Goal: Task Accomplishment & Management: Use online tool/utility

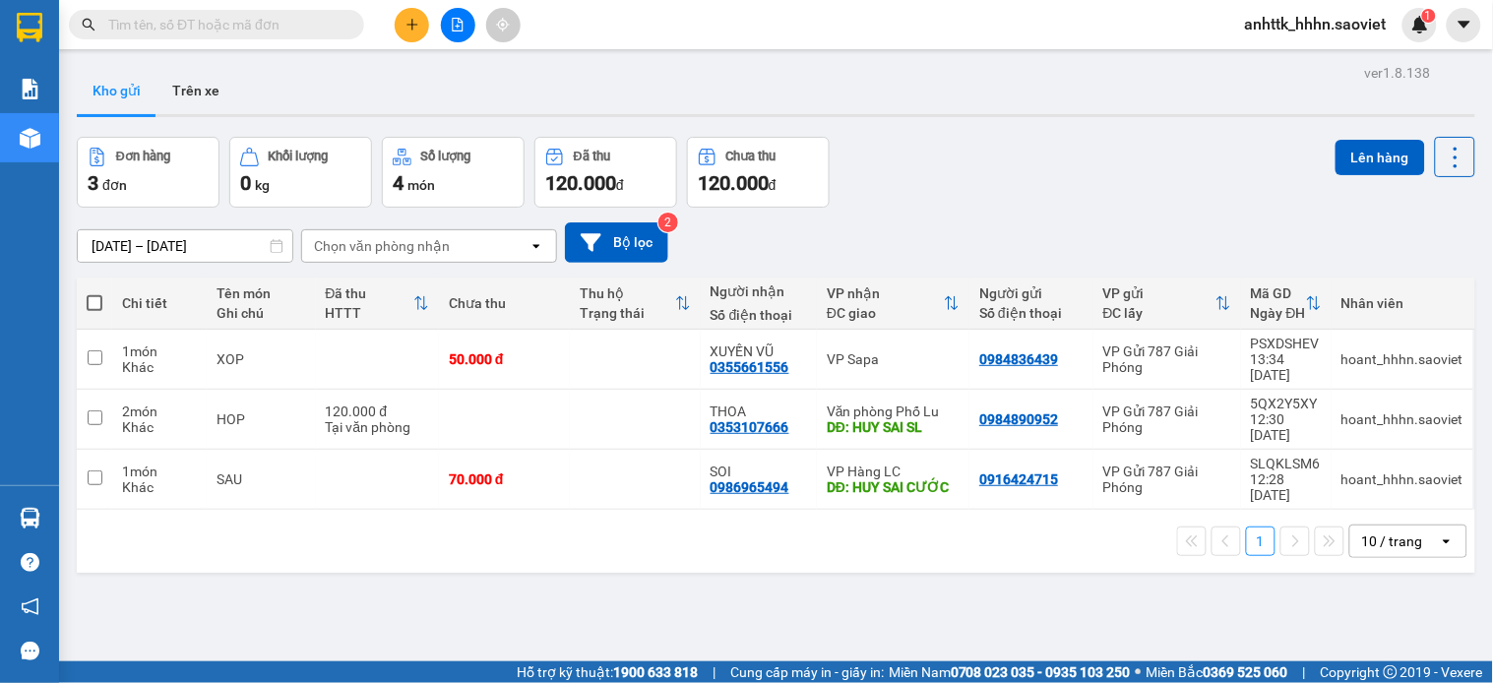
click at [1293, 16] on span "anhttk_hhhn.saoviet" at bounding box center [1316, 24] width 173 height 25
click at [1293, 67] on span "Đăng xuất" at bounding box center [1326, 61] width 132 height 22
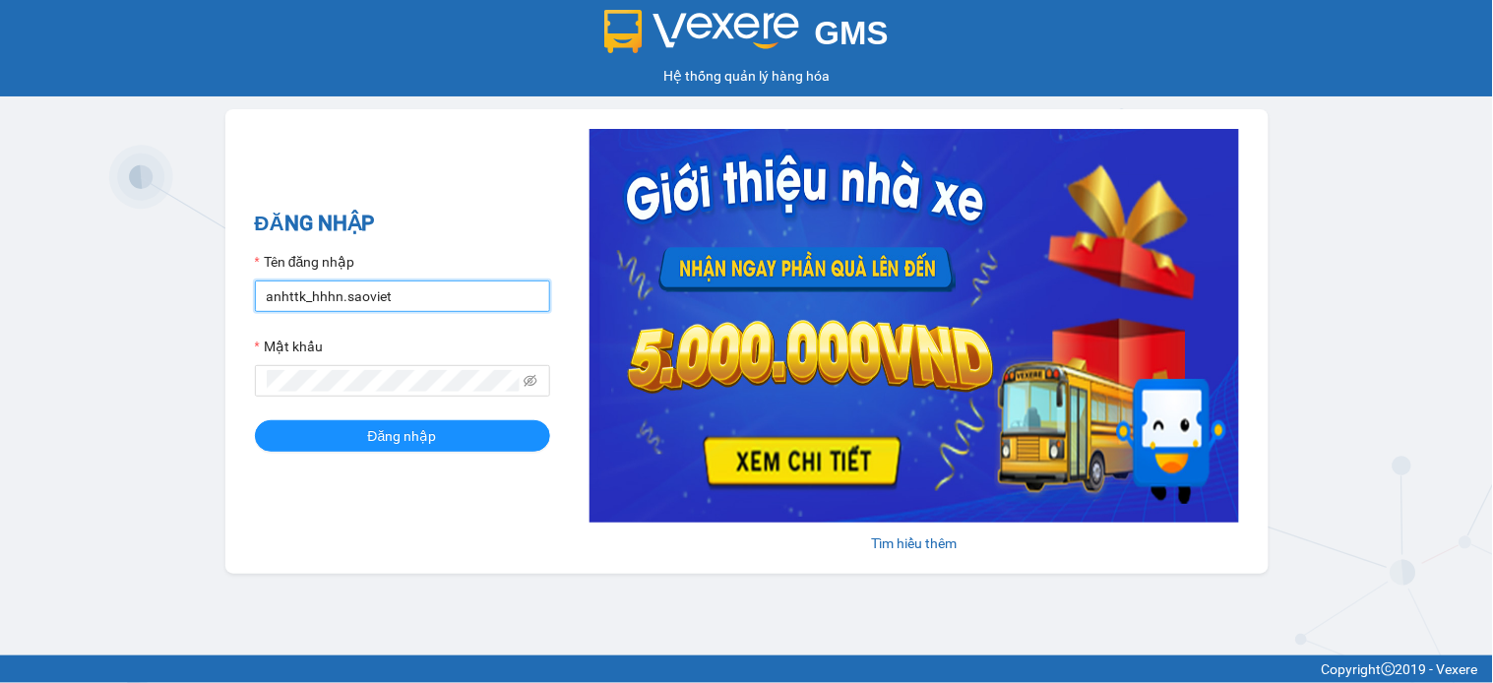
click at [431, 284] on input "anhttk_hhhn.saoviet" at bounding box center [402, 297] width 295 height 32
click at [470, 320] on form "Tên đăng nhập anhttk_hhhn.saoviet Mật khẩu Đăng nhập" at bounding box center [402, 351] width 295 height 201
click at [416, 296] on input "anhttk_hhhn.saoviet" at bounding box center [402, 297] width 295 height 32
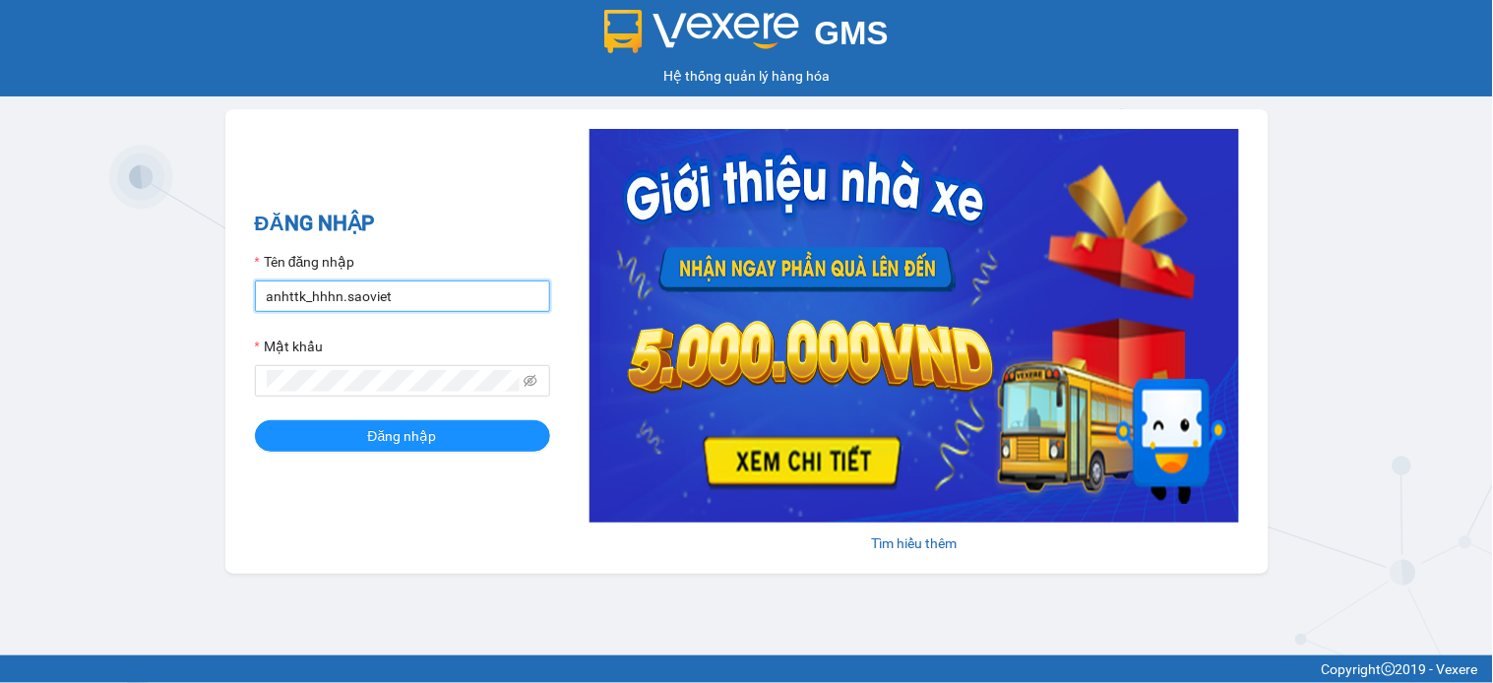
click at [416, 296] on input "anhttk_hhhn.saoviet" at bounding box center [402, 297] width 295 height 32
type input "namthhhhn.saoviet"
click at [255, 420] on button "Đăng nhập" at bounding box center [402, 436] width 295 height 32
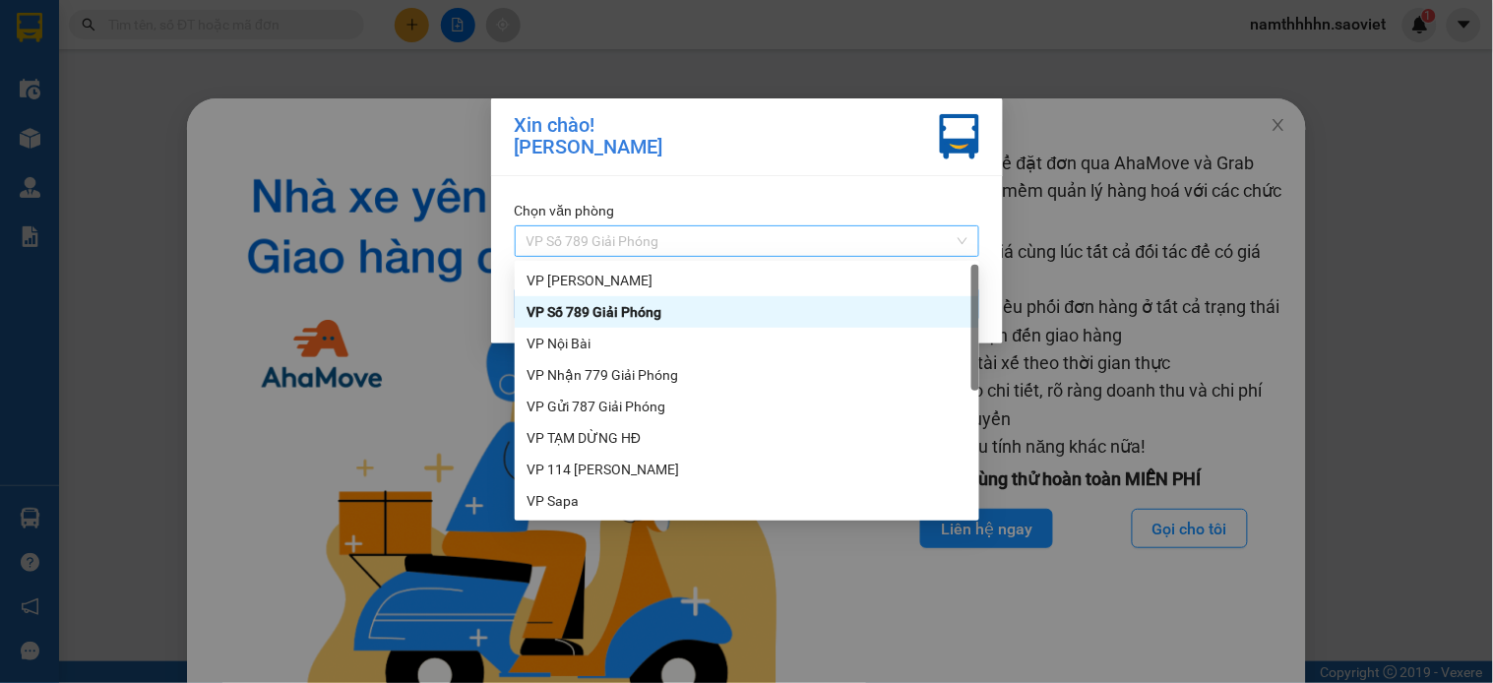
click at [664, 247] on span "VP Số 789 Giải Phóng" at bounding box center [747, 241] width 441 height 30
click at [634, 372] on div "VP Nhận 779 Giải Phóng" at bounding box center [747, 375] width 441 height 22
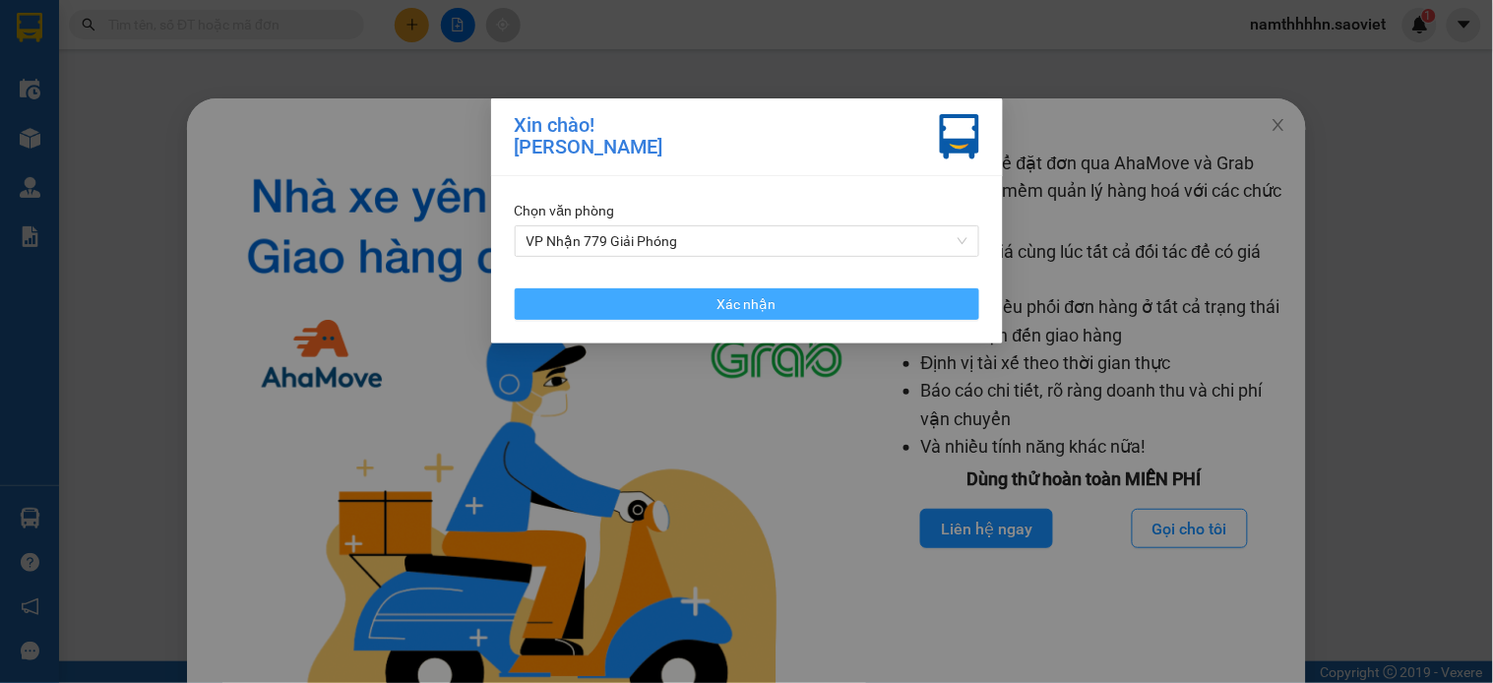
click at [697, 312] on button "Xác nhận" at bounding box center [747, 304] width 465 height 32
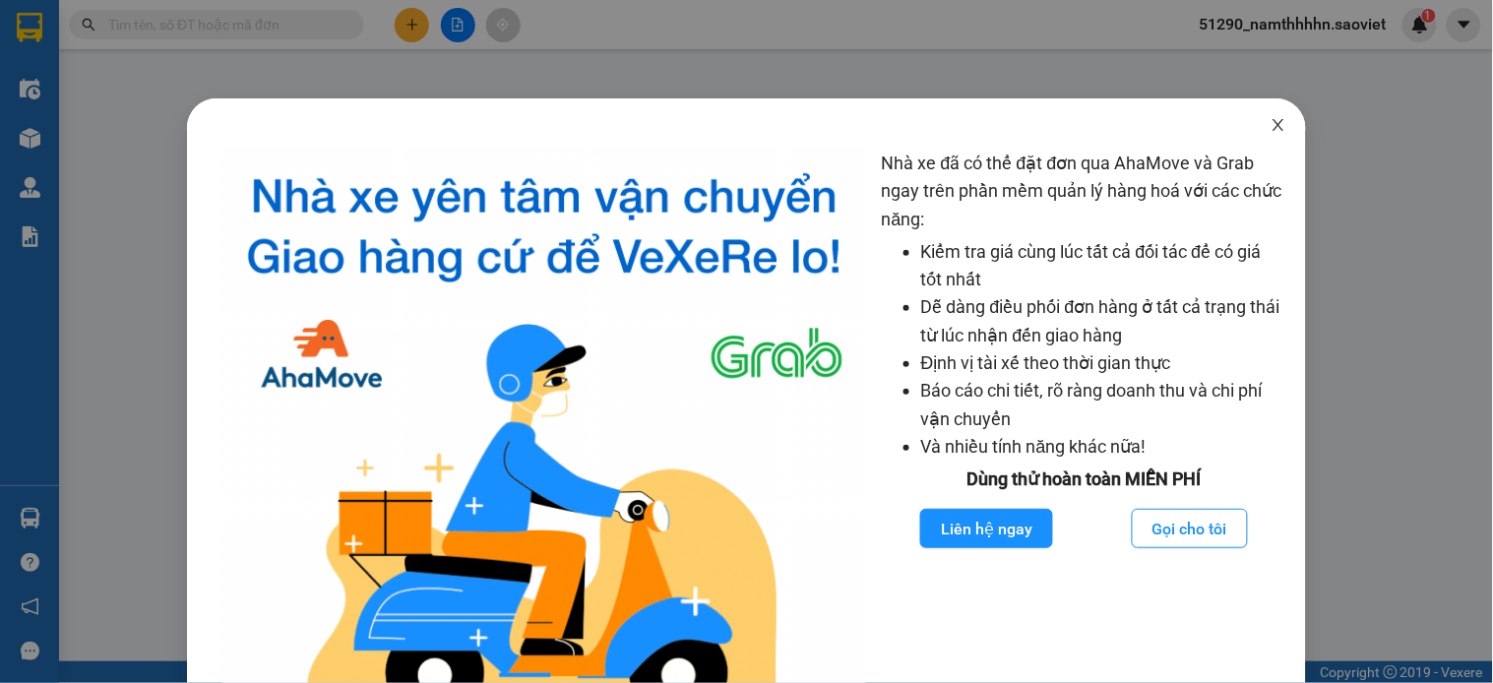
click at [1267, 116] on span "Close" at bounding box center [1278, 125] width 55 height 55
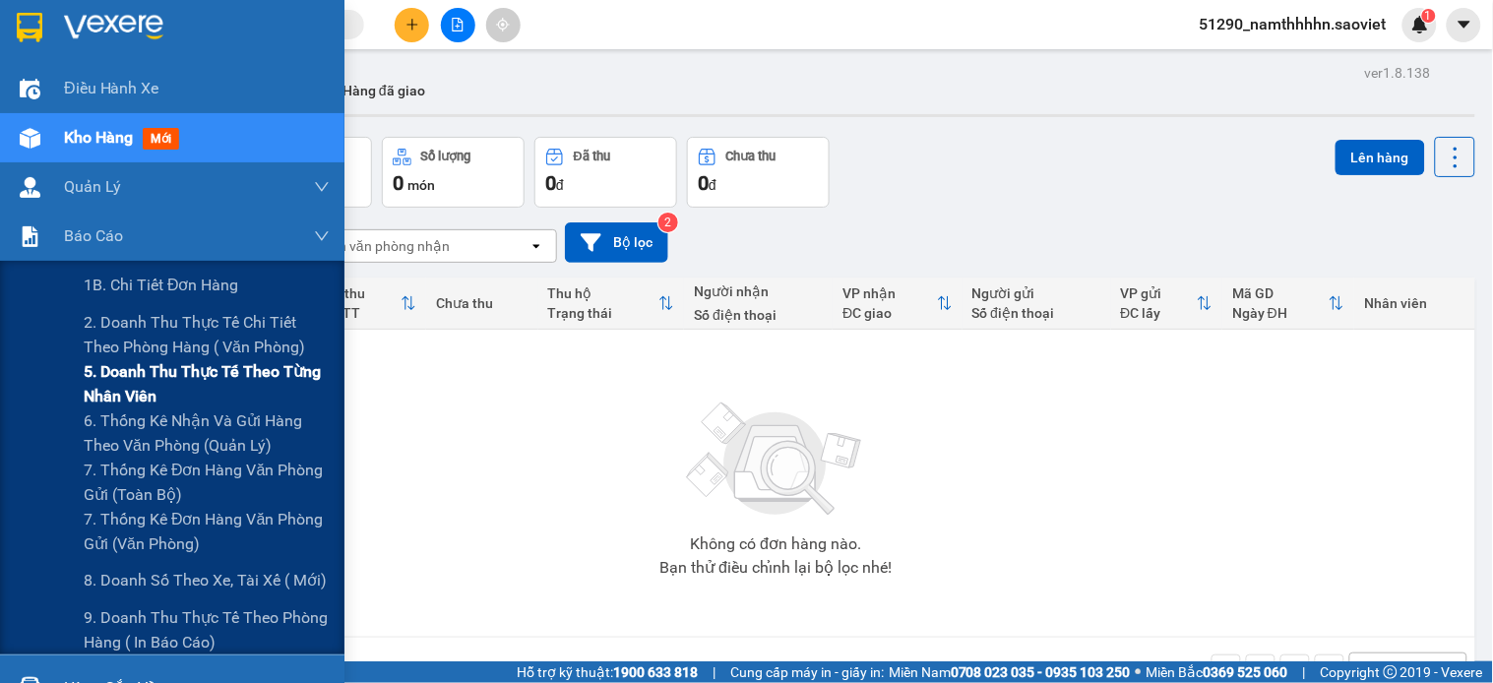
click at [140, 380] on span "5. Doanh thu thực tế theo từng nhân viên" at bounding box center [207, 383] width 246 height 49
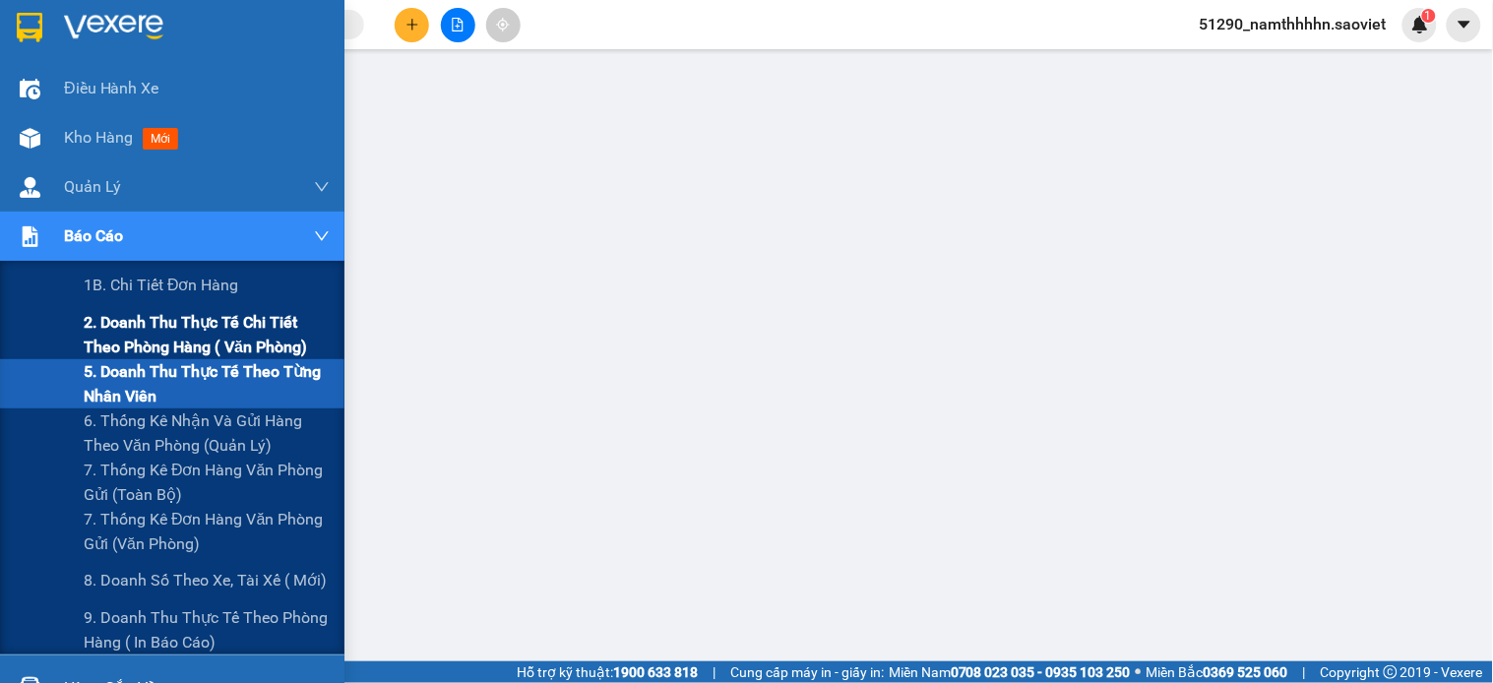
click at [161, 332] on span "2. Doanh thu thực tế chi tiết theo phòng hàng ( văn phòng)" at bounding box center [207, 334] width 246 height 49
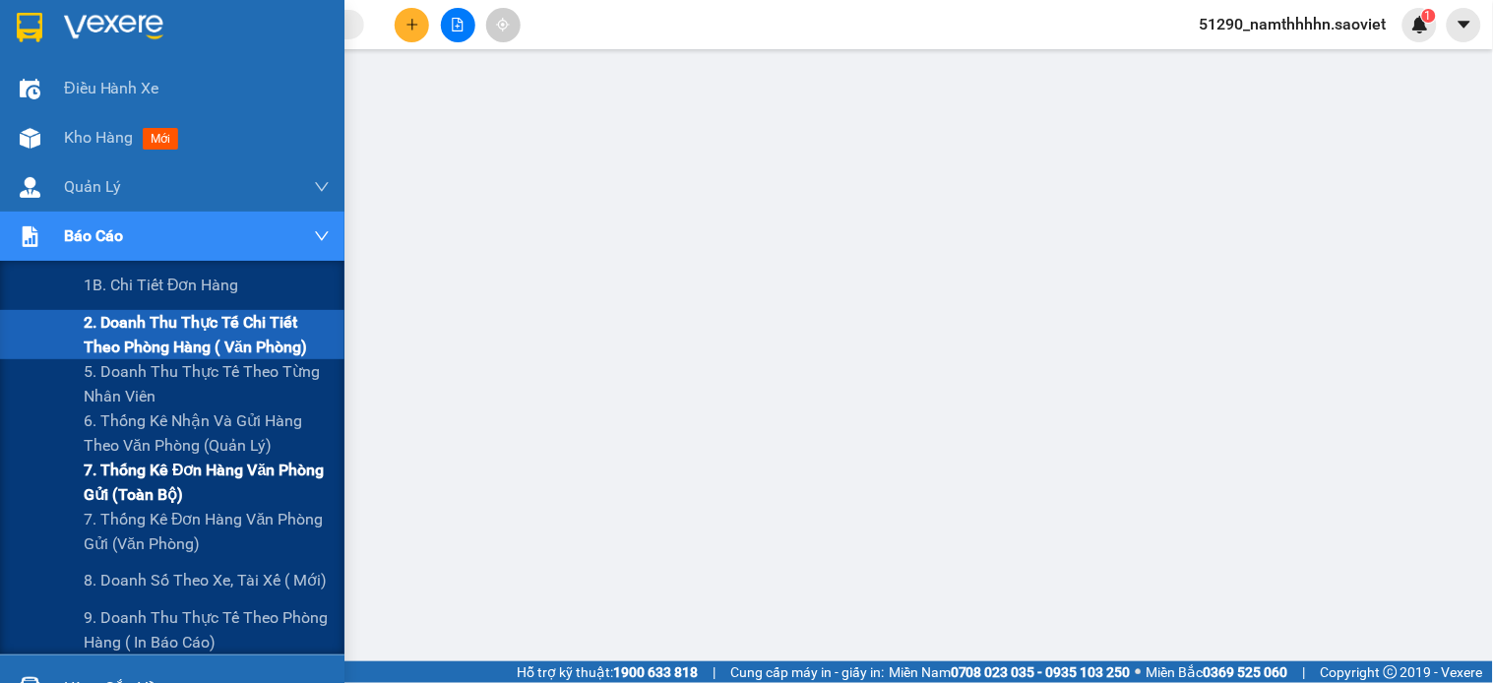
drag, startPoint x: 130, startPoint y: 471, endPoint x: 163, endPoint y: 474, distance: 33.6
click at [129, 471] on span "7. Thống kê đơn hàng văn phòng gửi (toàn bộ)" at bounding box center [207, 482] width 246 height 49
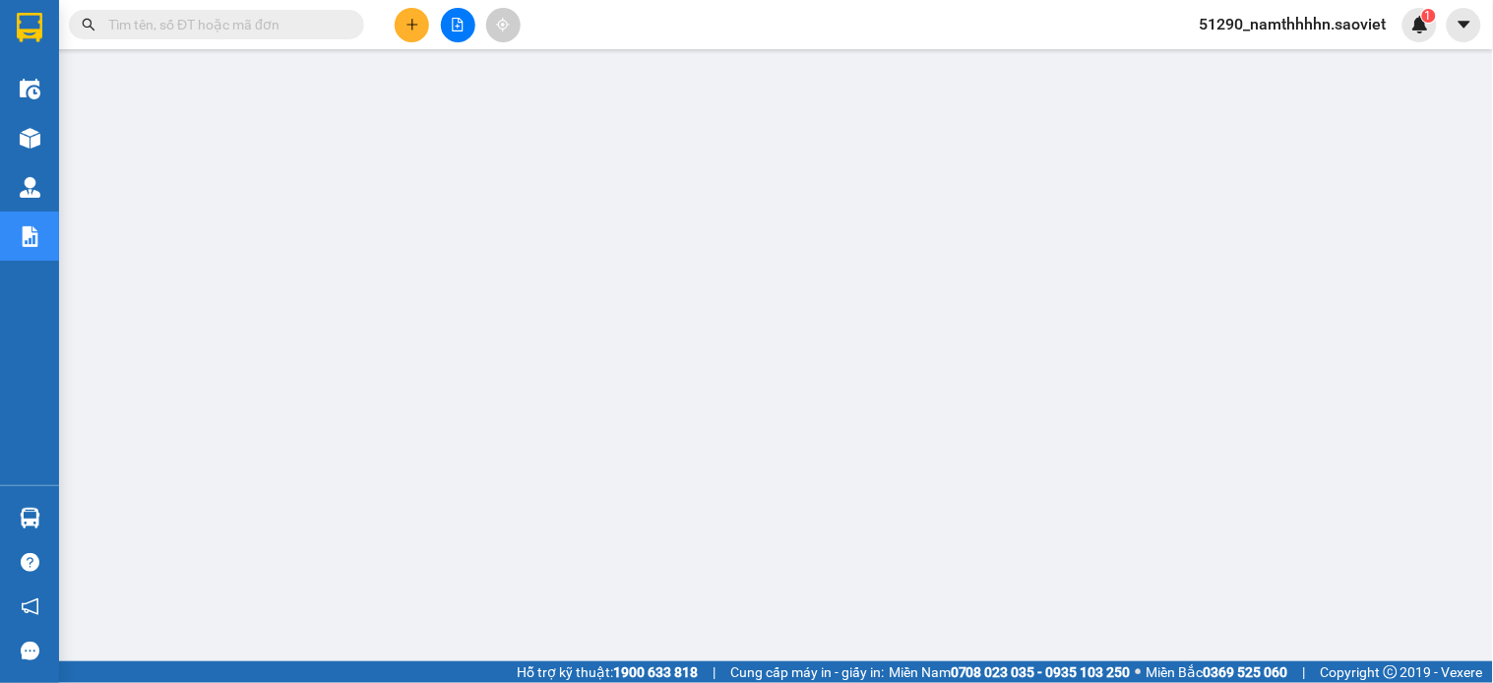
click at [443, 27] on div at bounding box center [458, 25] width 148 height 34
click at [448, 25] on button at bounding box center [458, 25] width 34 height 34
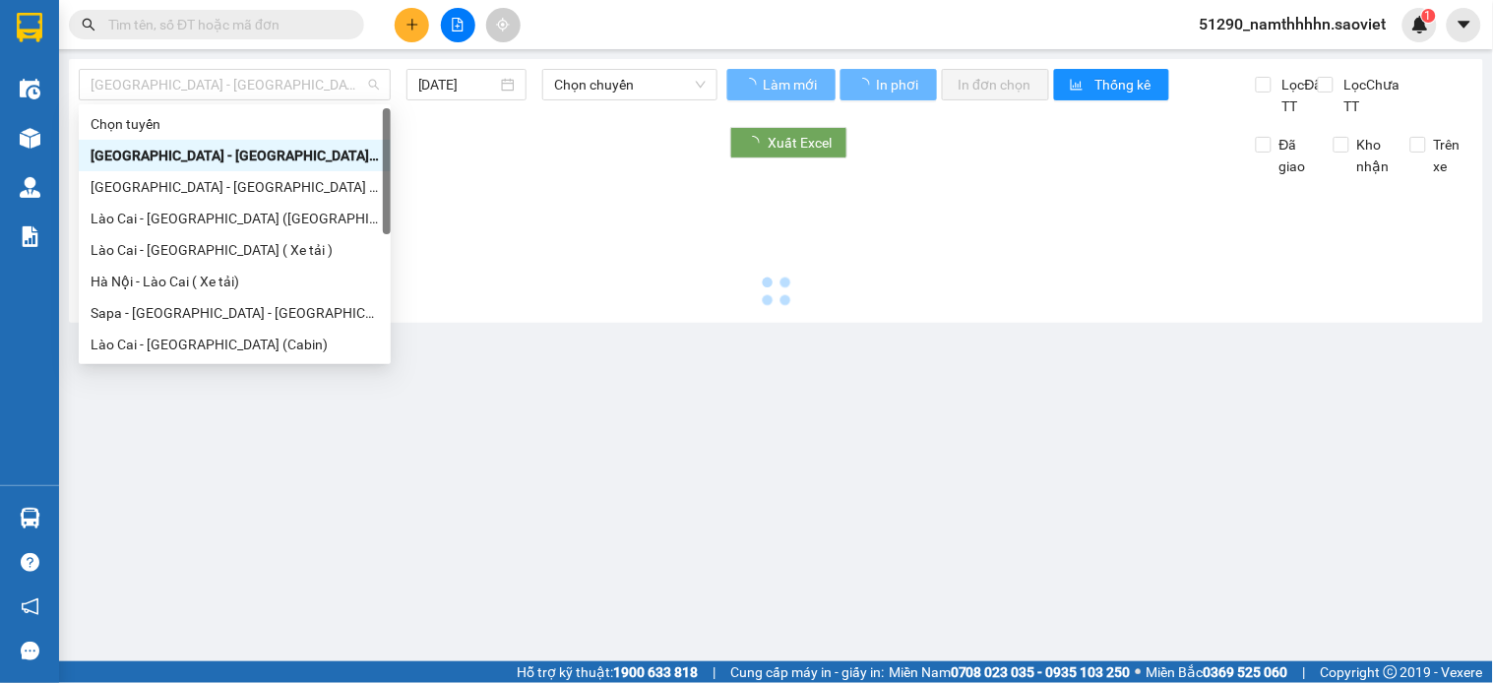
drag, startPoint x: 323, startPoint y: 96, endPoint x: 321, endPoint y: 112, distance: 15.9
click at [323, 96] on span "Hà Nội - Lào Cai (Cabin)" at bounding box center [235, 85] width 288 height 30
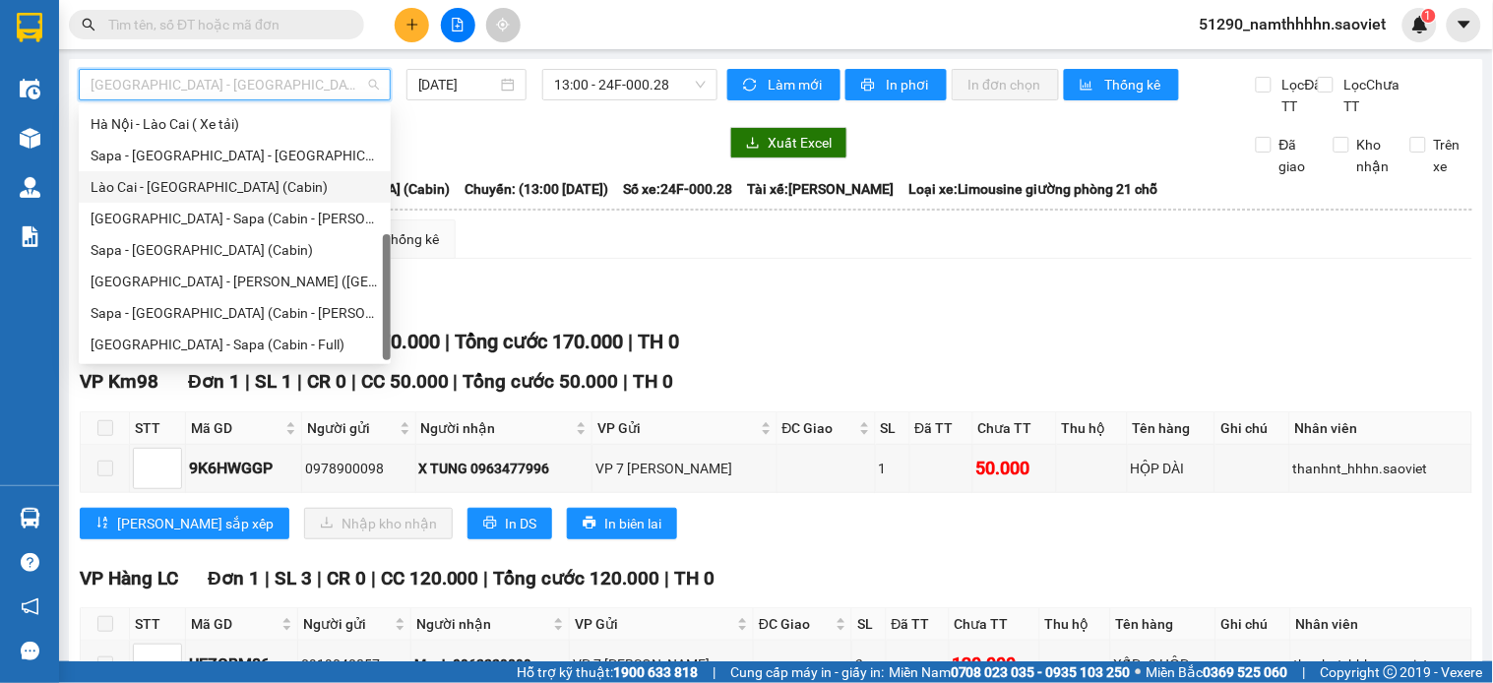
scroll to position [59, 0]
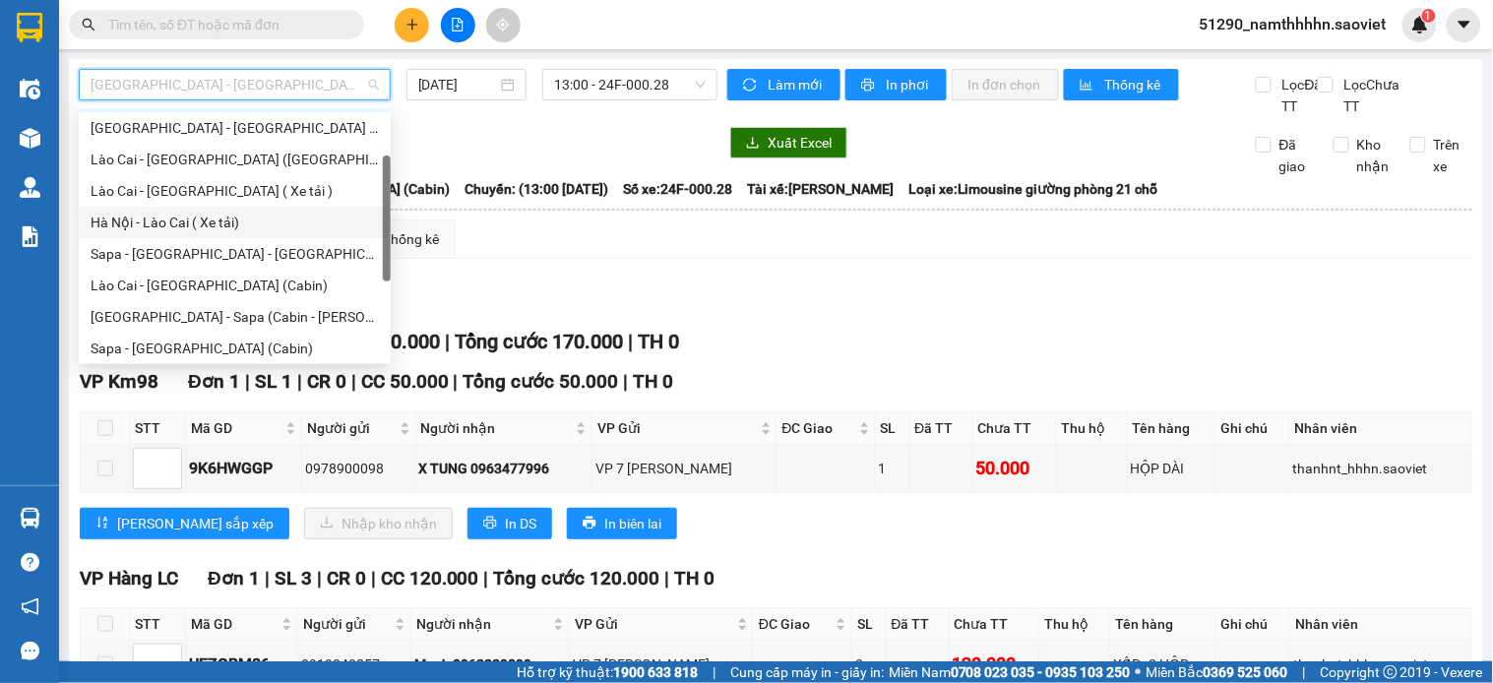
click at [251, 226] on div "Hà Nội - Lào Cai ( Xe tải)" at bounding box center [235, 223] width 288 height 22
type input "14/08/2025"
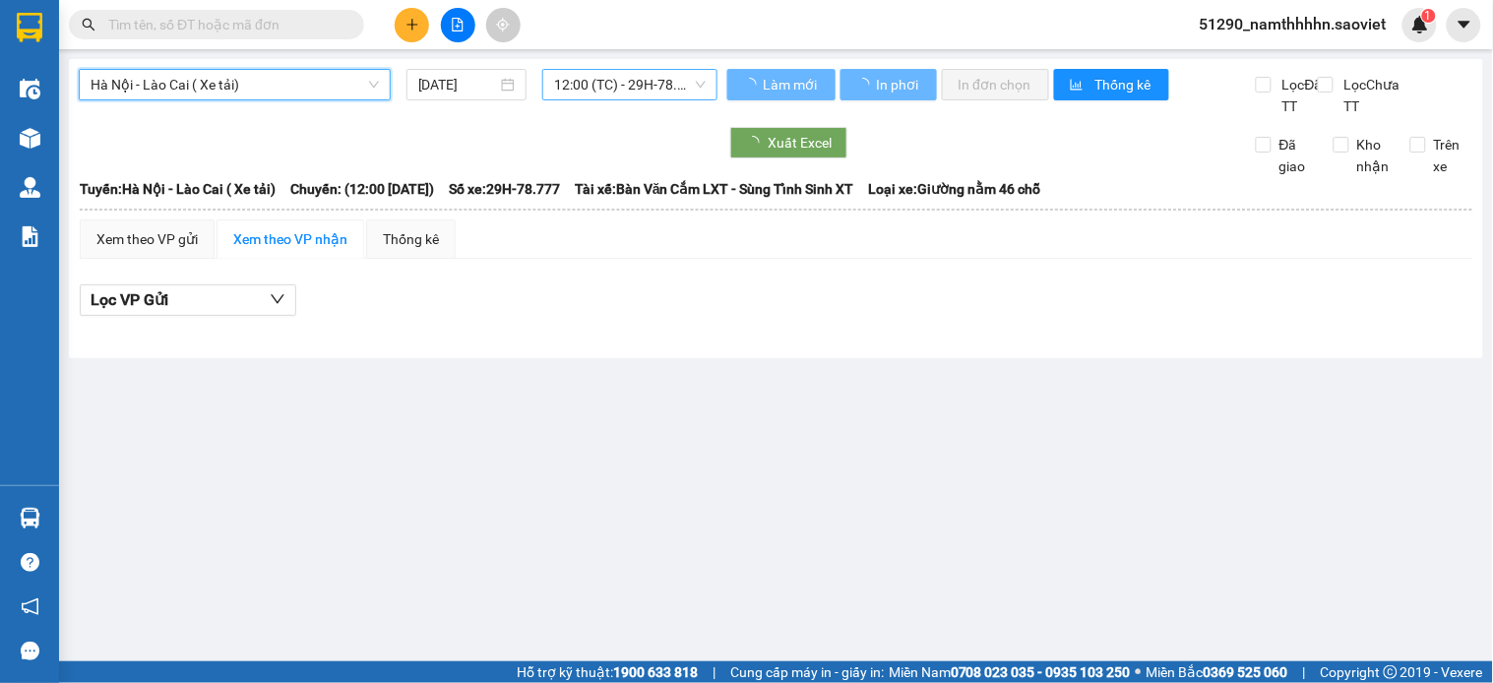
click at [679, 91] on span "12:00 (TC) - 29H-78.777" at bounding box center [630, 85] width 152 height 30
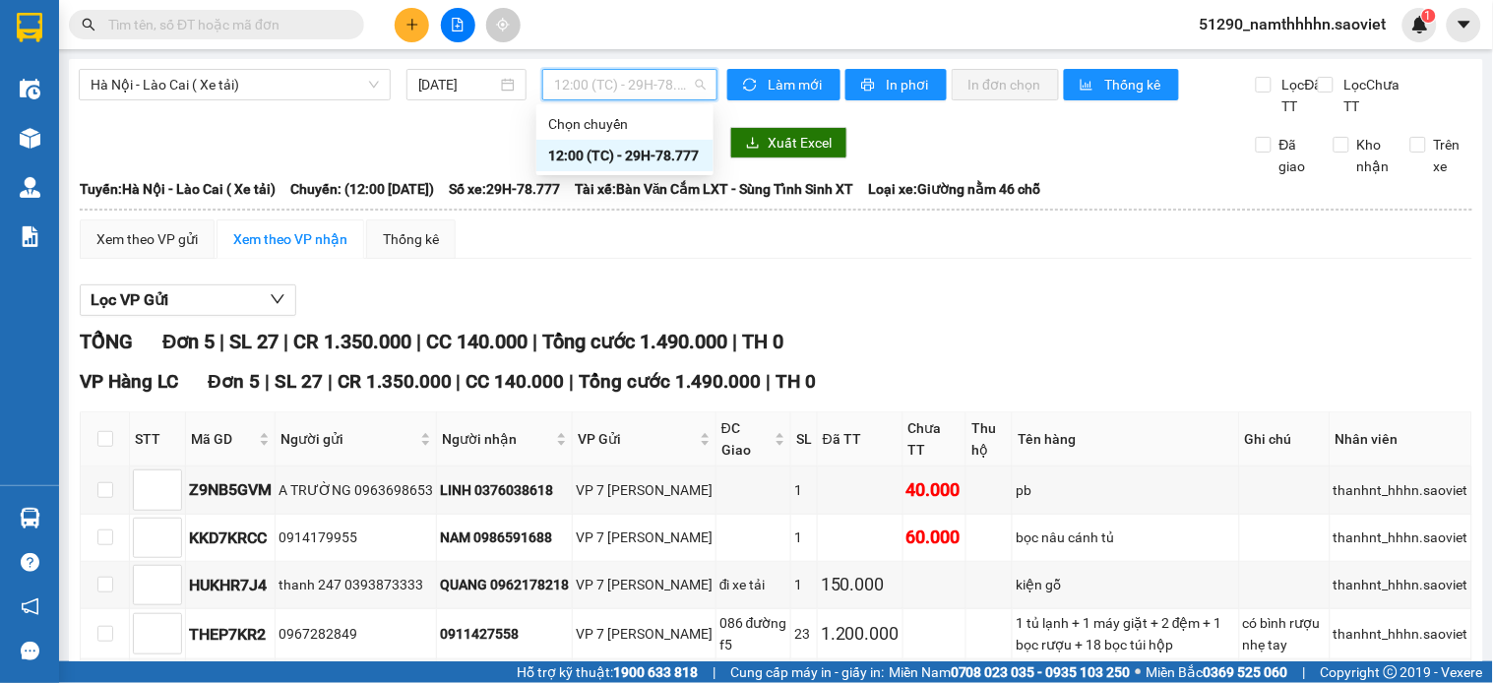
click at [1170, 351] on div "TỔNG Đơn 5 | SL 27 | CR 1.350.000 | CC 140.000 | Tổng cước 1.490.000 | TH 0" at bounding box center [776, 342] width 1393 height 31
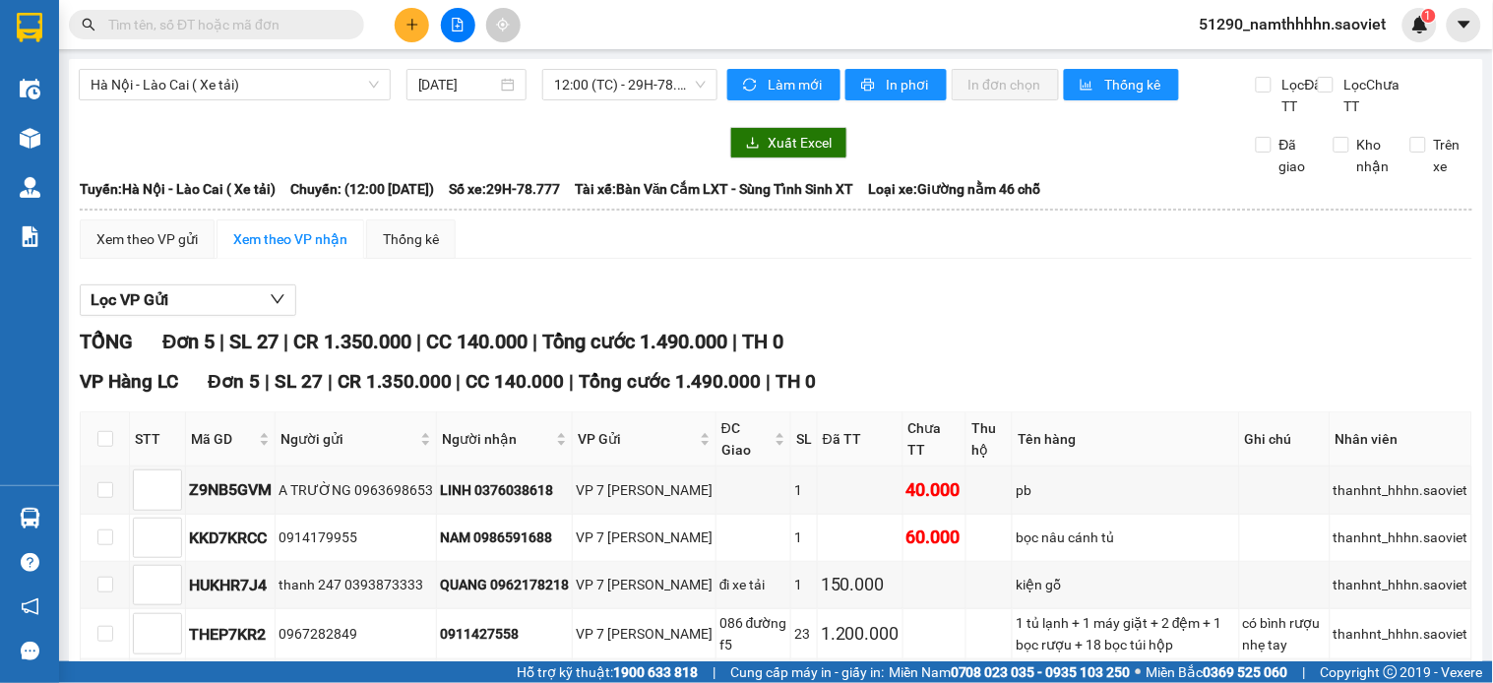
click at [618, 109] on div "Hà Nội - Lào Cai ( Xe tải) 14/08/2025 12:00 (TC) - 29H-78.777" at bounding box center [398, 93] width 639 height 48
click at [615, 85] on span "12:00 (TC) - 29H-78.777" at bounding box center [630, 85] width 152 height 30
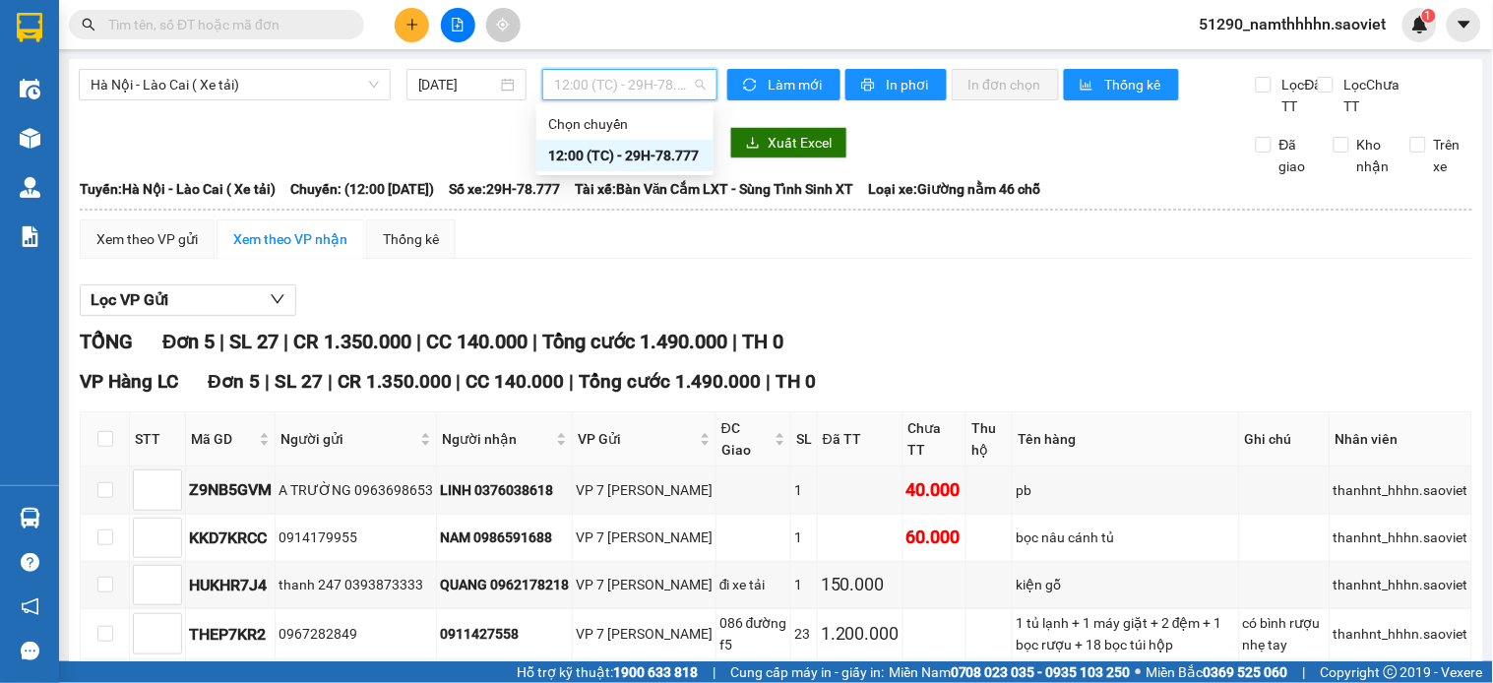
click at [686, 249] on div "Xem theo VP gửi Xem theo VP nhận Thống kê" at bounding box center [776, 239] width 1393 height 39
